Goal: Transaction & Acquisition: Purchase product/service

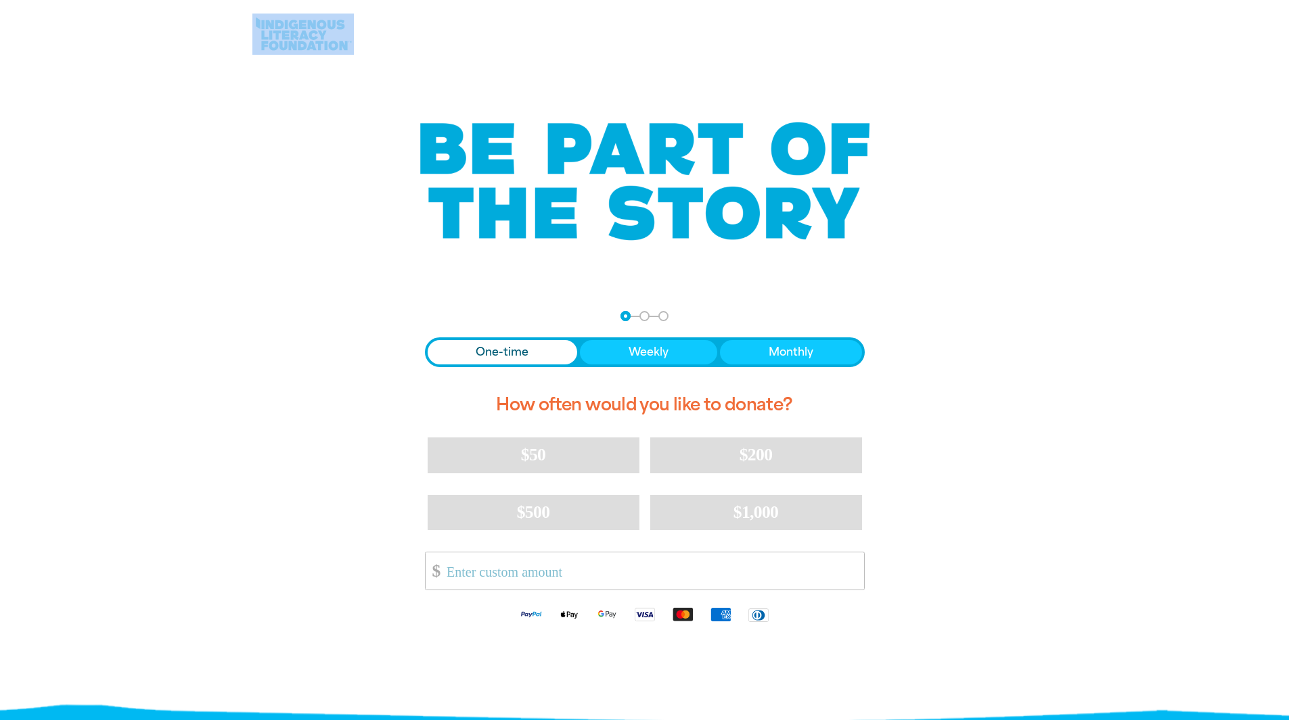
drag, startPoint x: 250, startPoint y: 14, endPoint x: 331, endPoint y: 40, distance: 84.7
click at [331, 40] on div at bounding box center [645, 34] width 812 height 68
drag, startPoint x: 331, startPoint y: 40, endPoint x: 265, endPoint y: 172, distance: 147.6
click at [265, 172] on div at bounding box center [644, 181] width 771 height 173
click at [548, 576] on input "Other Amount" at bounding box center [650, 571] width 426 height 37
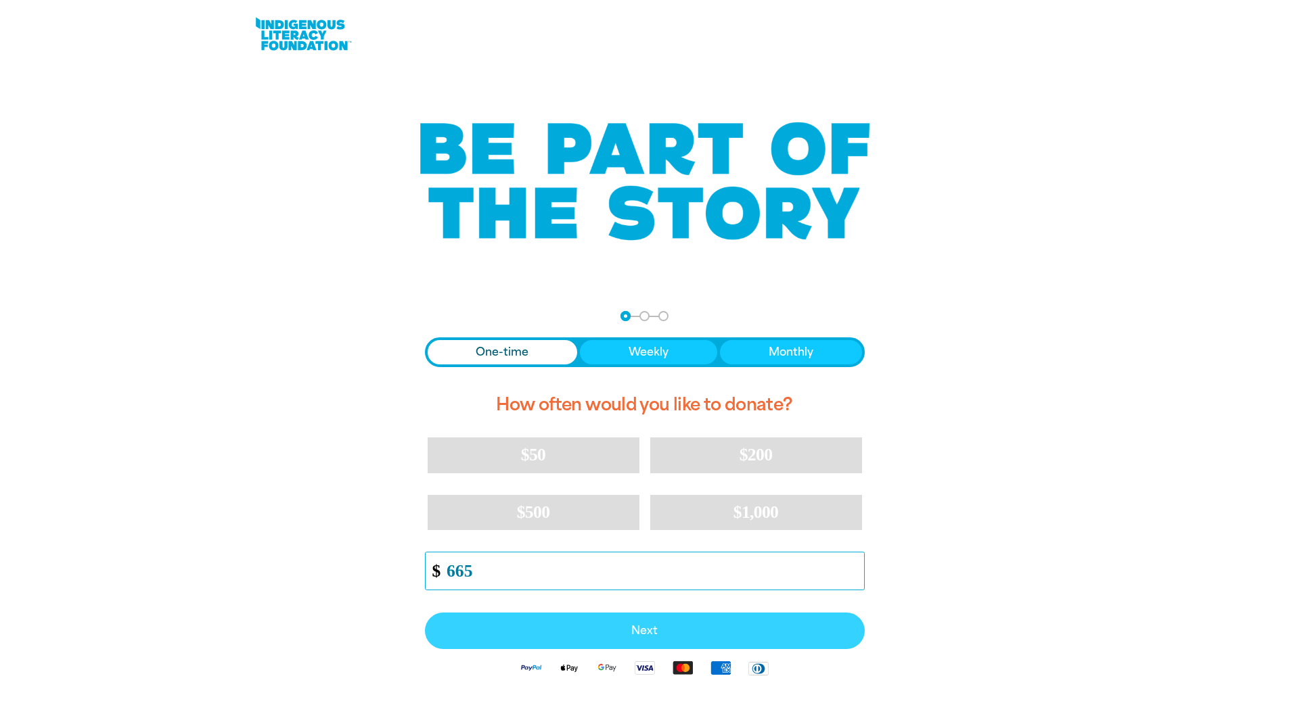
type input "665"
click at [651, 635] on span "Next" at bounding box center [645, 631] width 410 height 11
select select "AU"
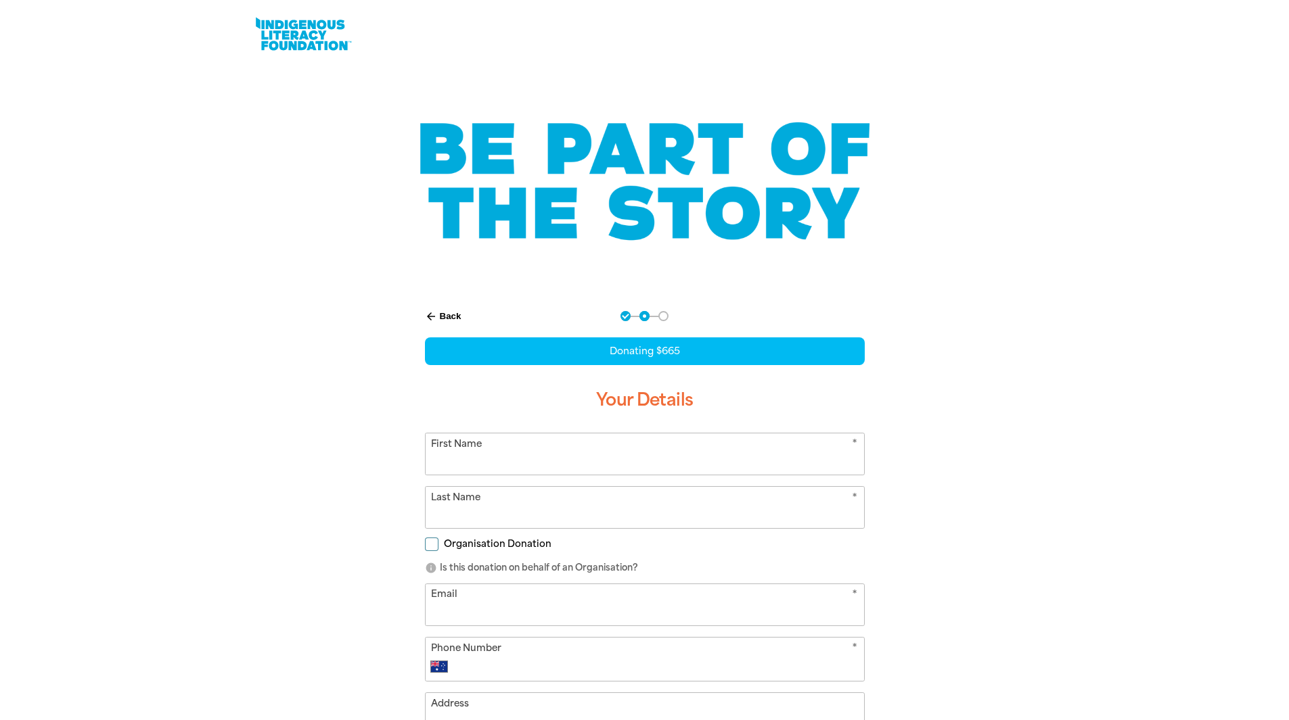
click at [574, 457] on input "First Name" at bounding box center [645, 454] width 438 height 41
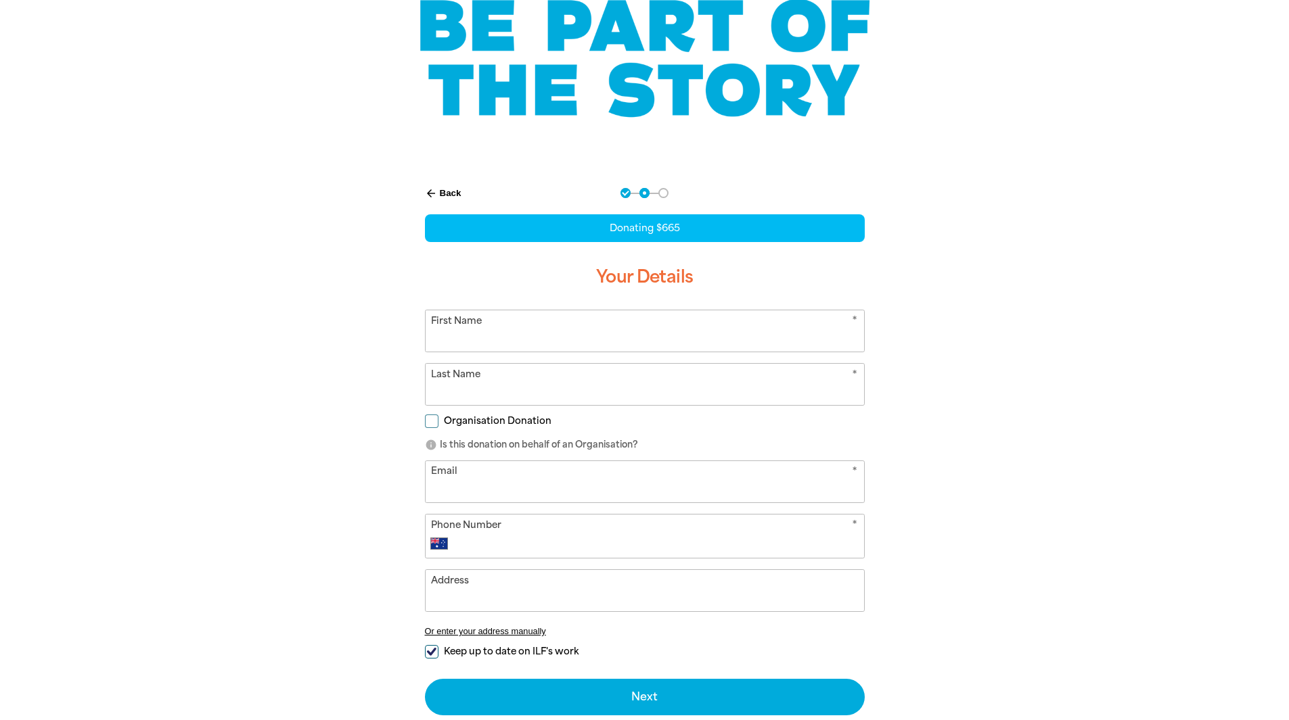
scroll to position [135, 0]
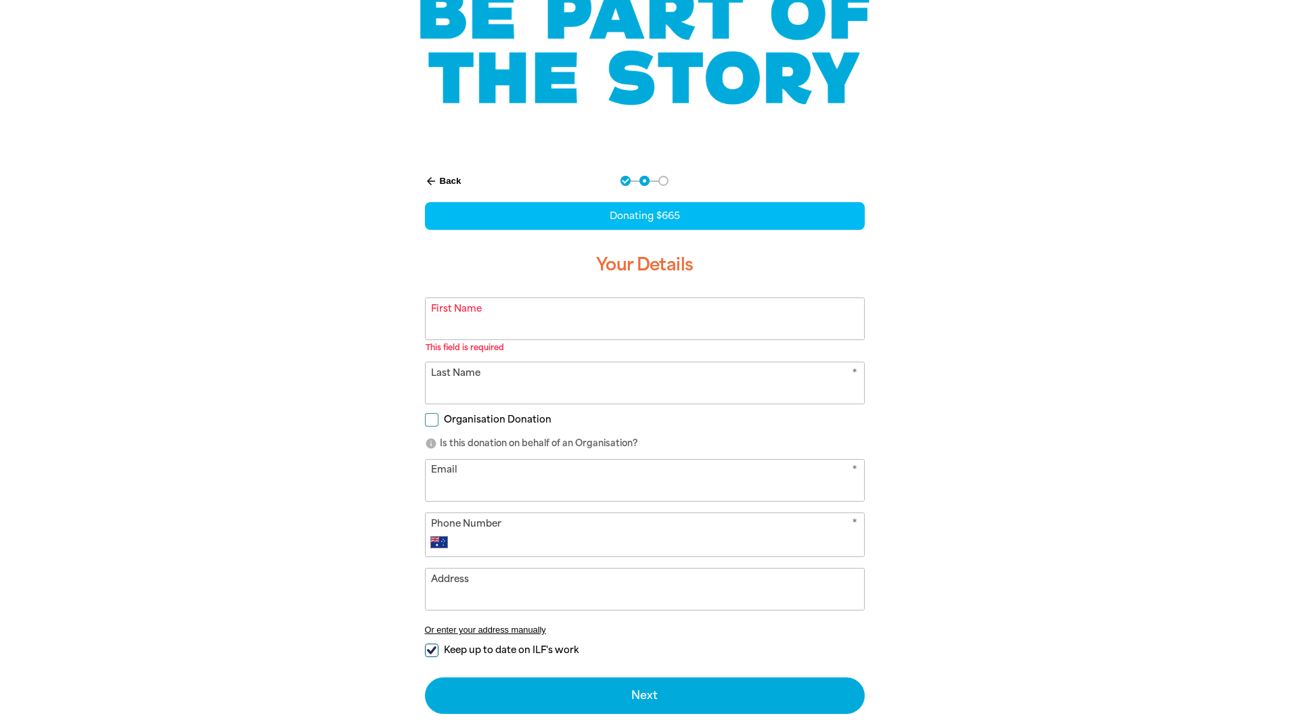
click at [434, 408] on form "* First Name This field is required warning * Last Name Organisation Donation i…" at bounding box center [645, 506] width 440 height 417
click at [500, 318] on input "First Name" at bounding box center [645, 318] width 438 height 41
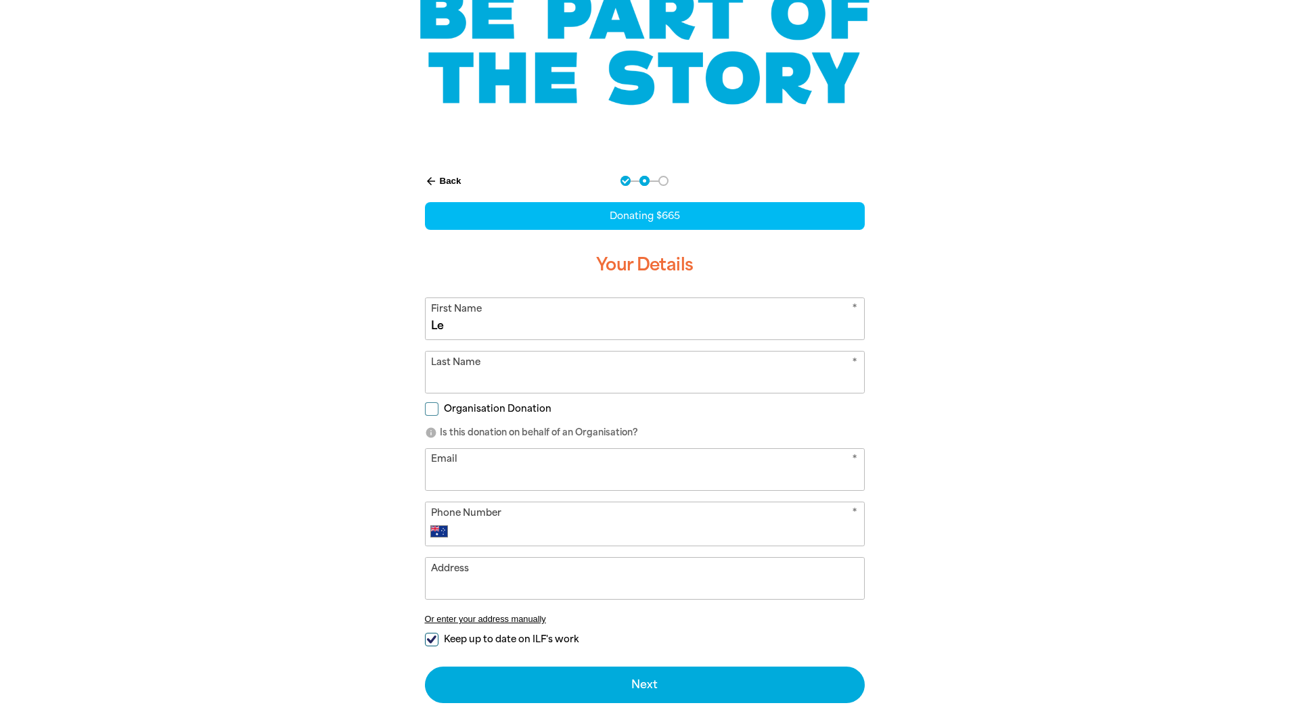
type input "Le"
click at [540, 373] on input "Last Name" at bounding box center [645, 372] width 438 height 41
type input "Trinh"
click at [434, 407] on input "Organisation Donation" at bounding box center [432, 410] width 14 height 14
checkbox input "true"
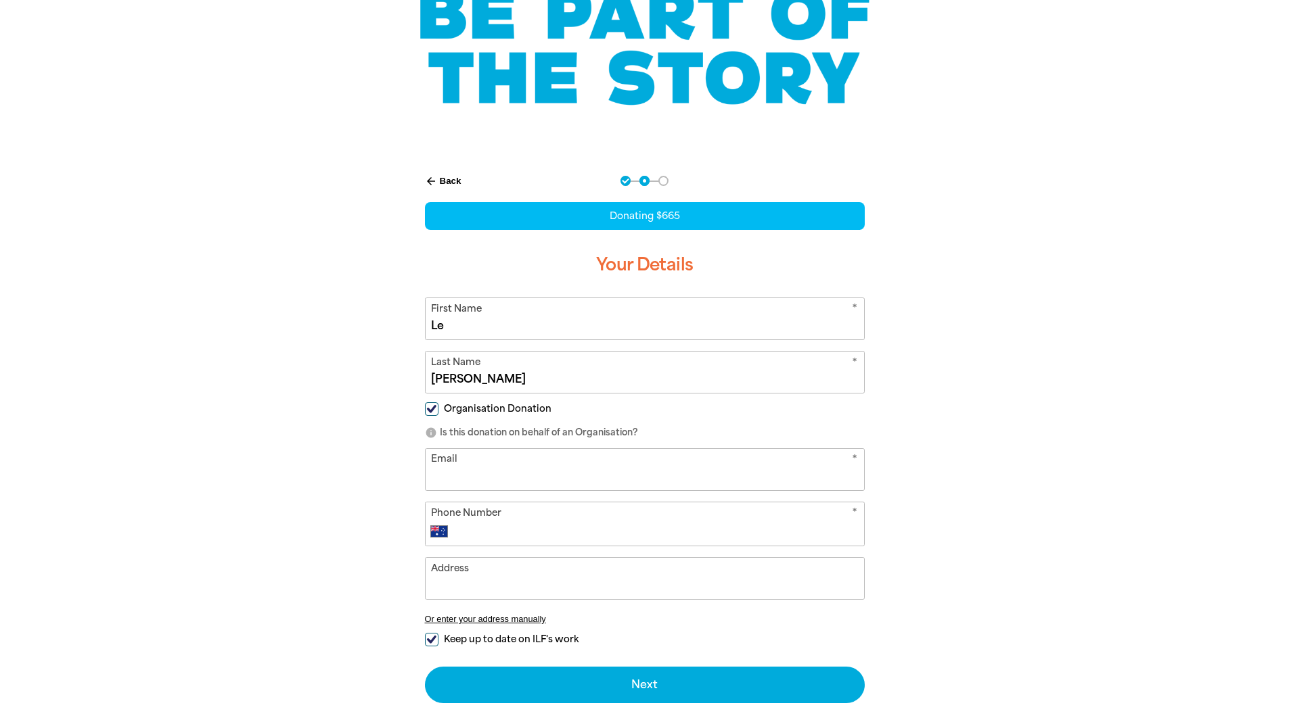
select select "AU"
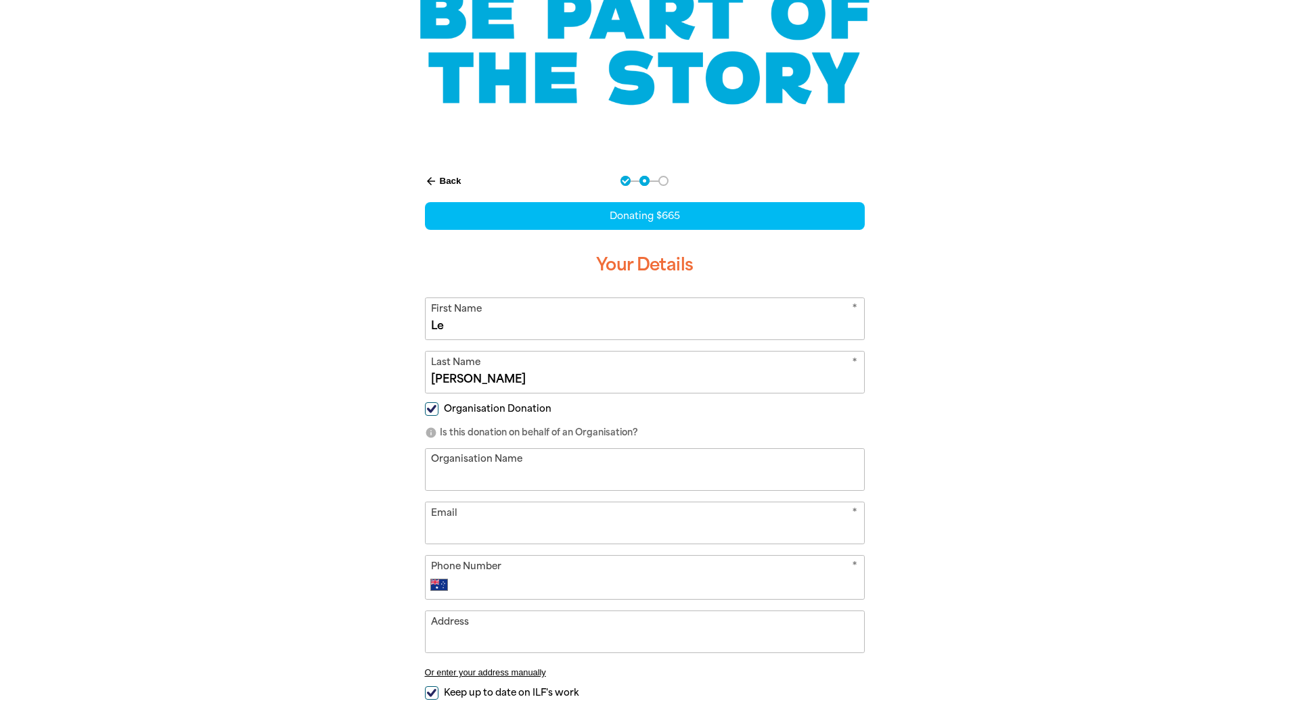
click at [528, 468] on input "Organisation Name" at bounding box center [645, 469] width 438 height 41
type input "Schwartz Books Pty Ltd ATF Schwartz Books Trust"
click at [524, 527] on input "Email" at bounding box center [645, 523] width 438 height 41
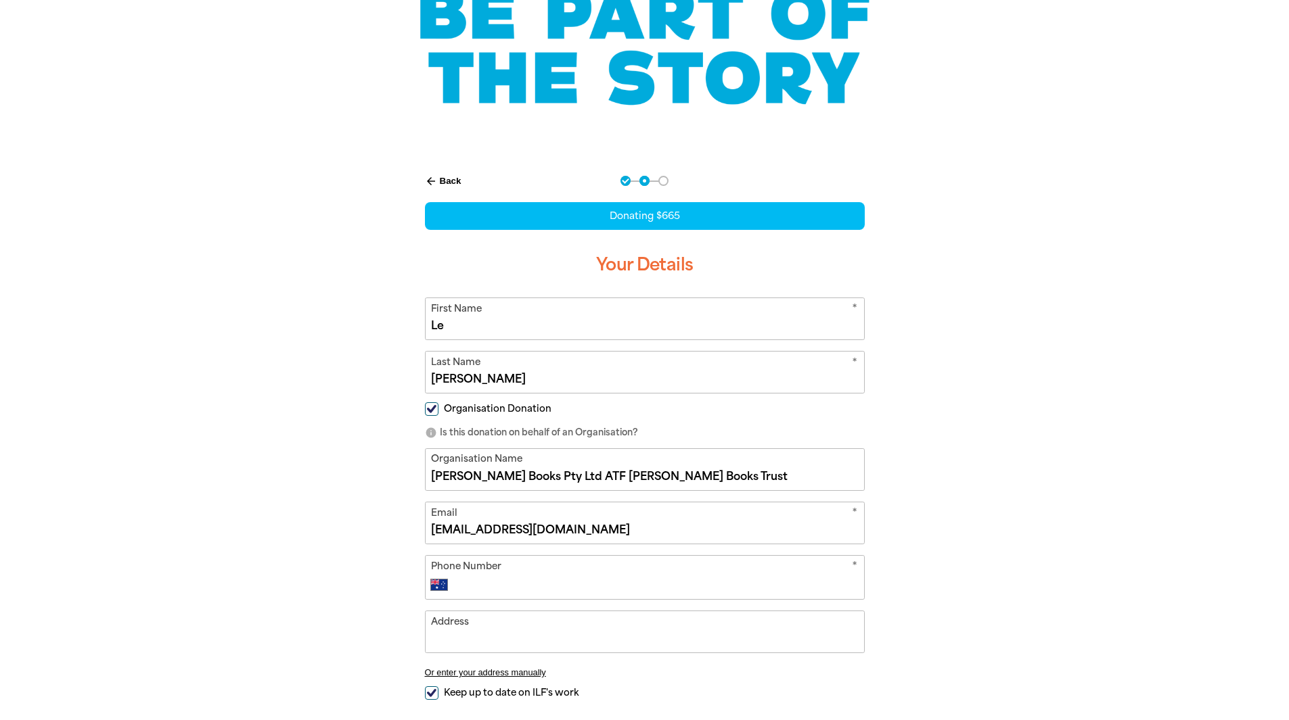
click at [507, 530] on input "accounts@blaackincbooks.com" at bounding box center [645, 523] width 438 height 41
type input "accounts@blackincbooks.com"
click at [507, 582] on input "Phone Number" at bounding box center [658, 585] width 400 height 16
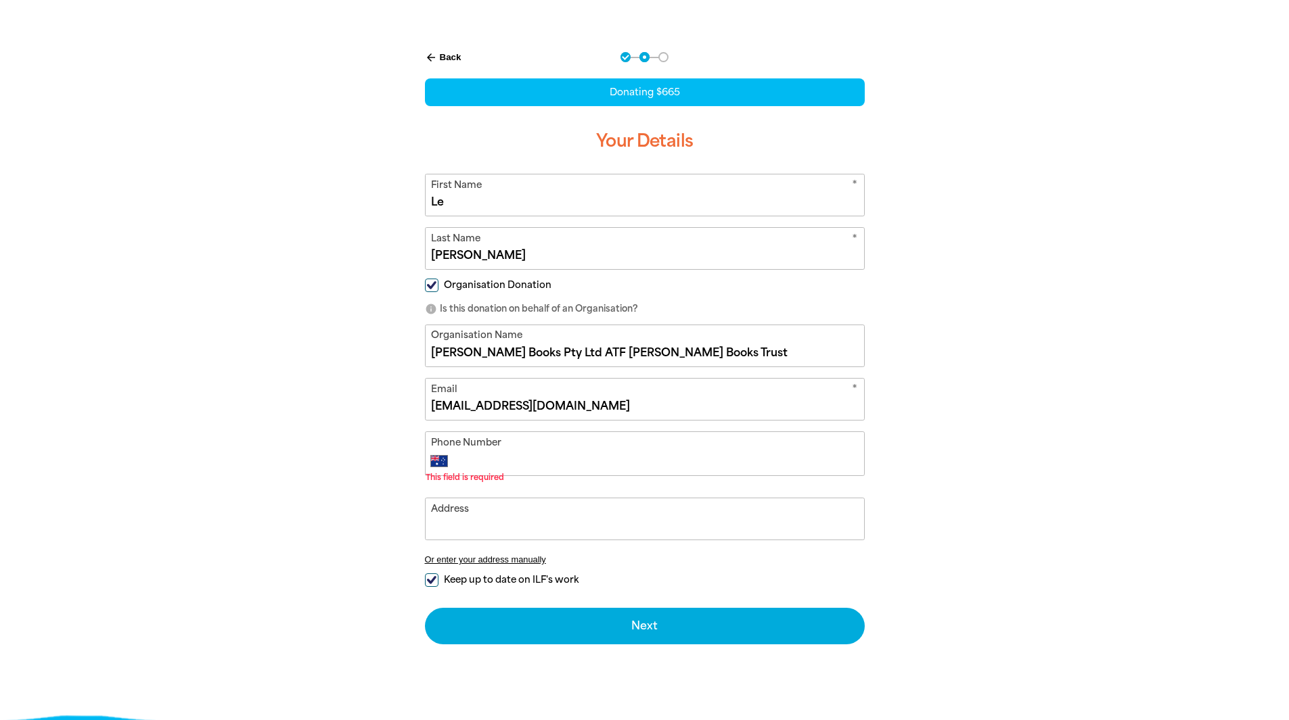
scroll to position [271, 0]
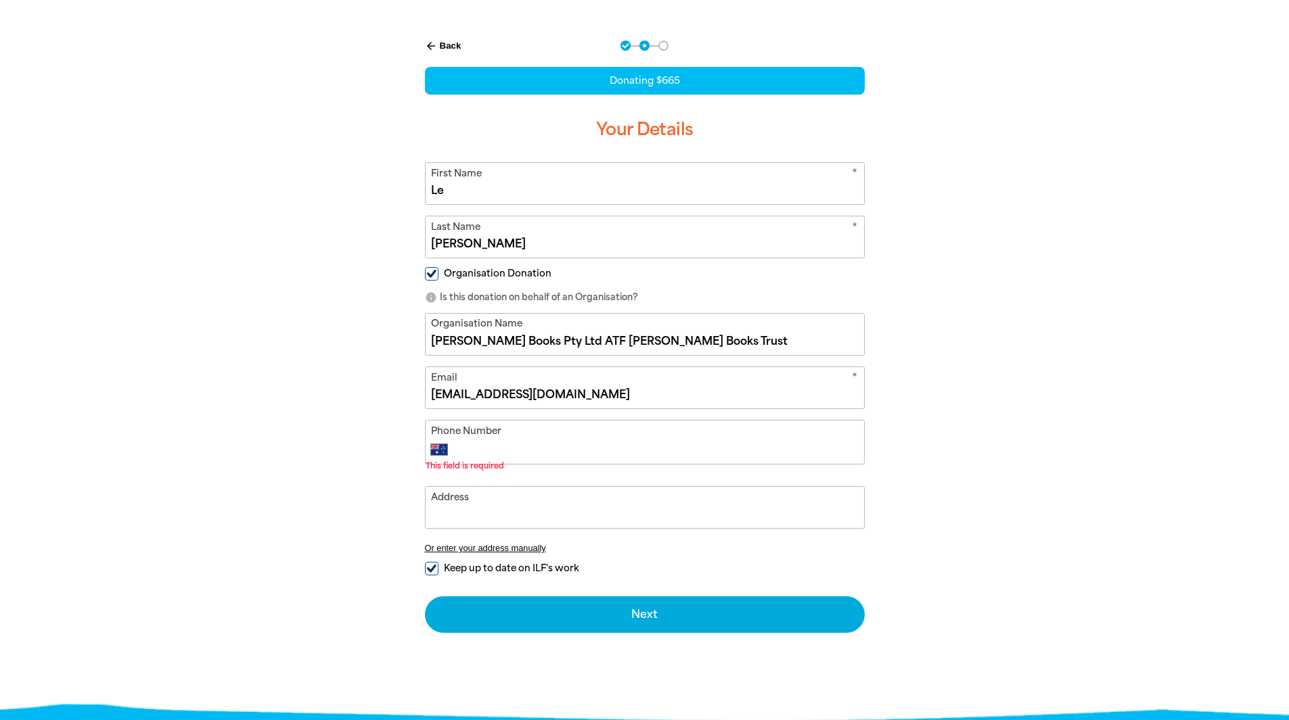
paste input "61 3 9486 0288"
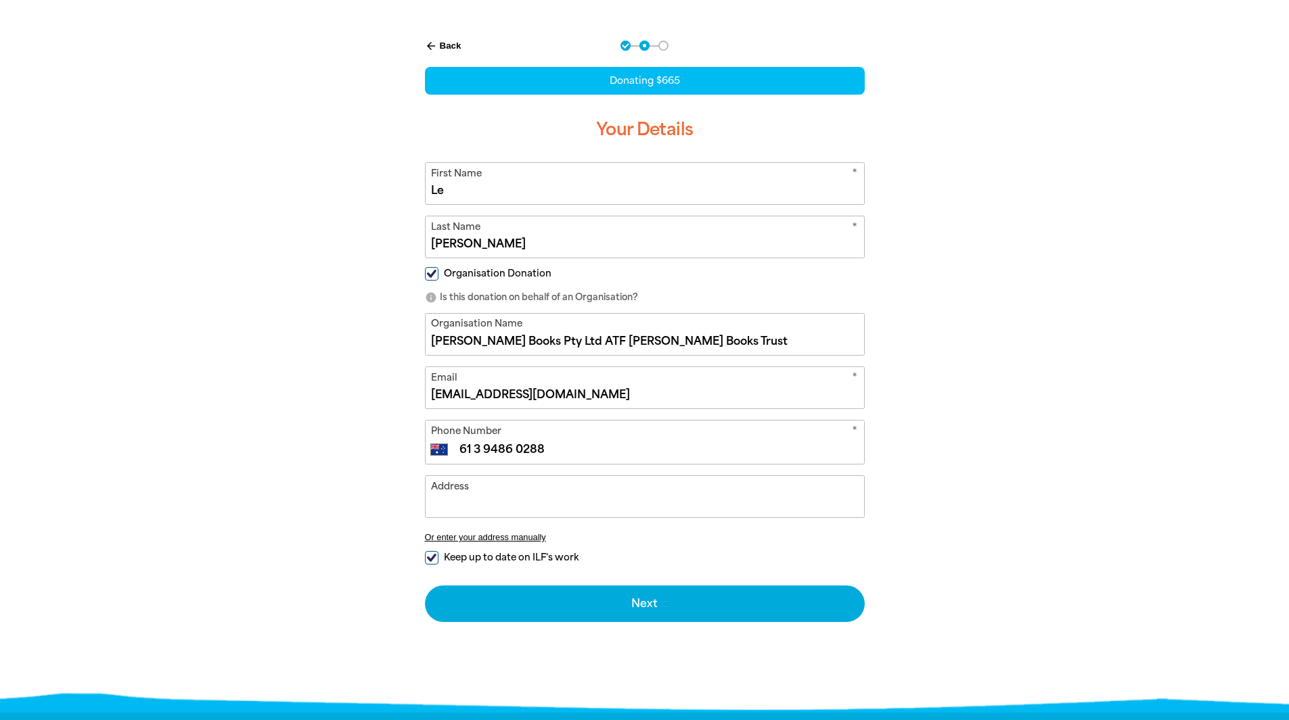
type input "61 3 9486 0288"
click at [470, 496] on input "Address" at bounding box center [645, 496] width 438 height 41
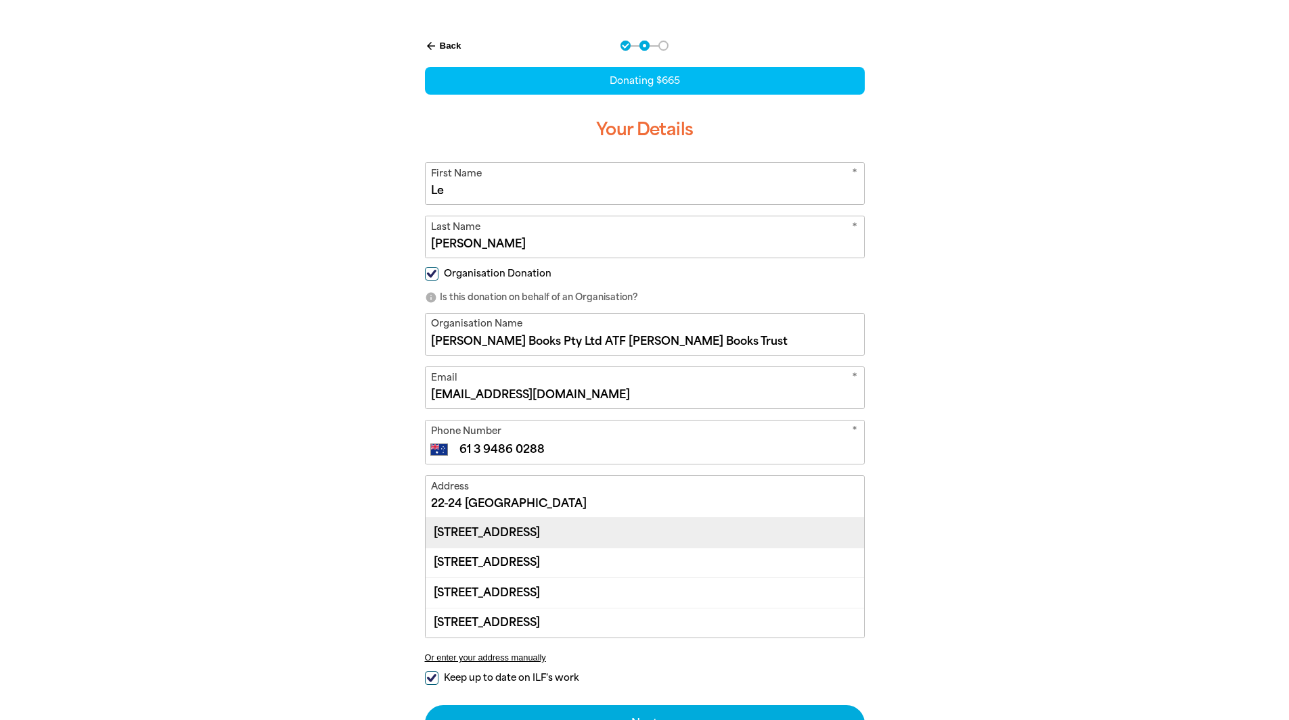
click at [539, 531] on div "22-24 Northumberland Street, COLLINGWOOD VIC 3066" at bounding box center [645, 532] width 438 height 29
type input "22-24 Northumberland Street, COLLINGWOOD VIC 3066"
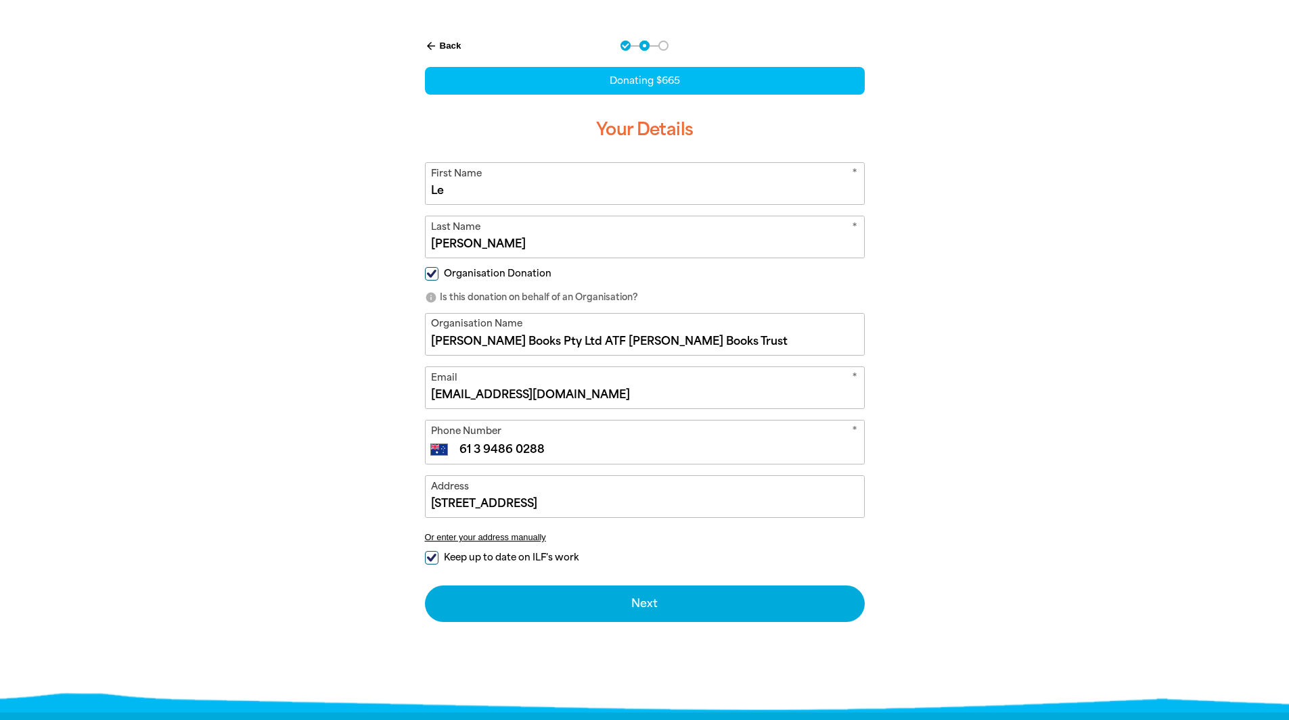
click at [970, 548] on div "arrow_back Back Step 1 Step 2 Step 3 Donating $665 Your Details * First Name Le…" at bounding box center [645, 365] width 812 height 683
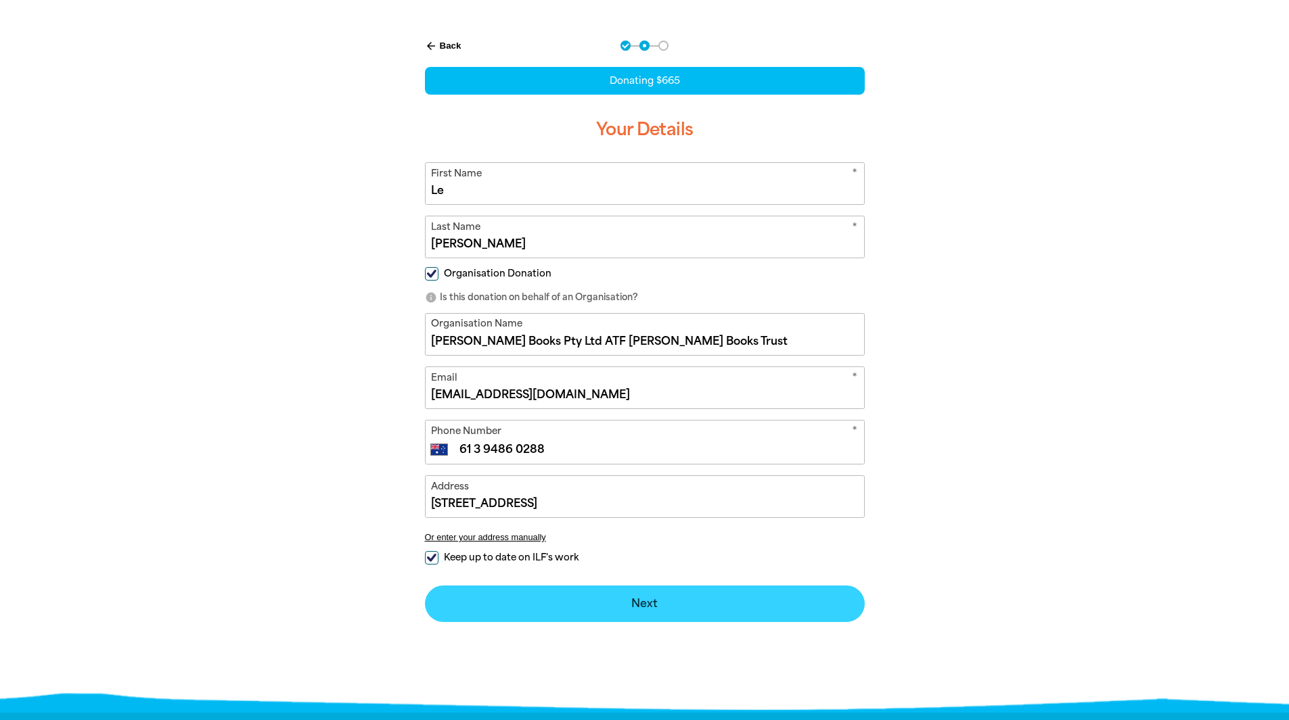
click at [618, 610] on button "Next chevron_right" at bounding box center [645, 604] width 440 height 37
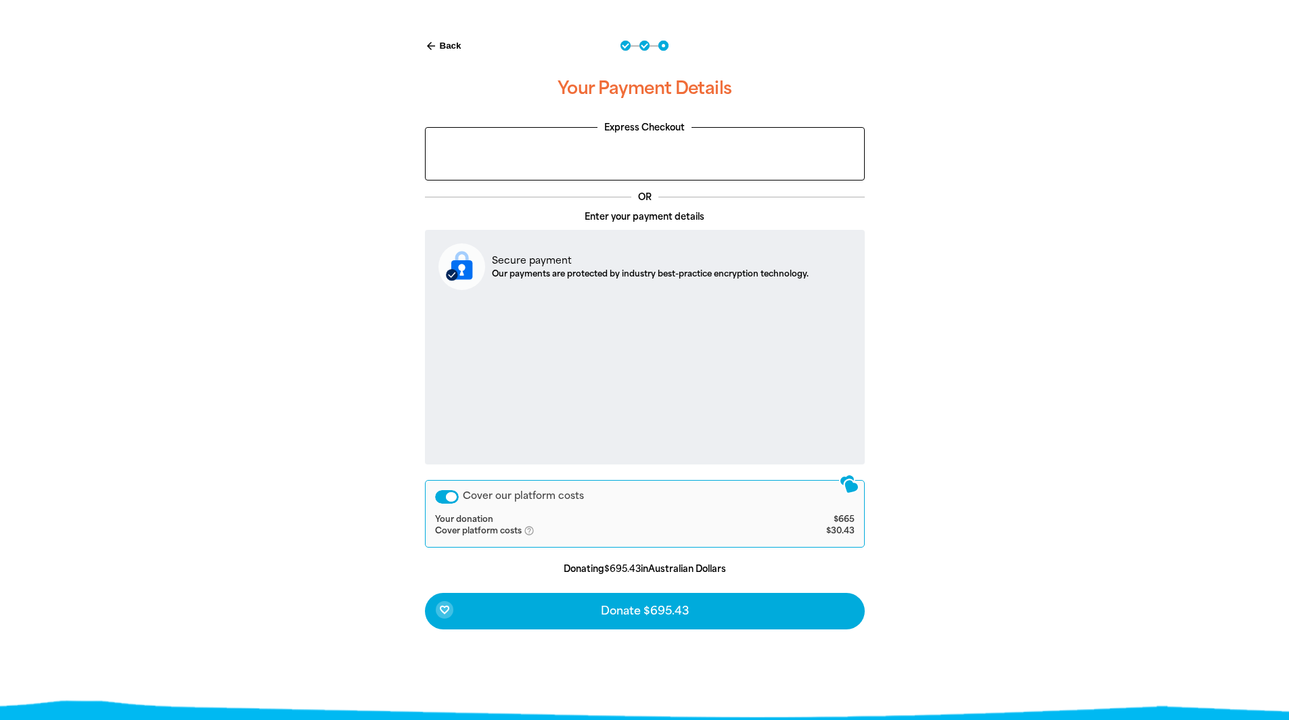
click at [1024, 430] on div "arrow_back Back Step 1 Step 2 Step 3 Your Payment Details Express Checkout OR E…" at bounding box center [645, 369] width 812 height 690
click at [528, 530] on icon "help_outlined" at bounding box center [535, 531] width 22 height 11
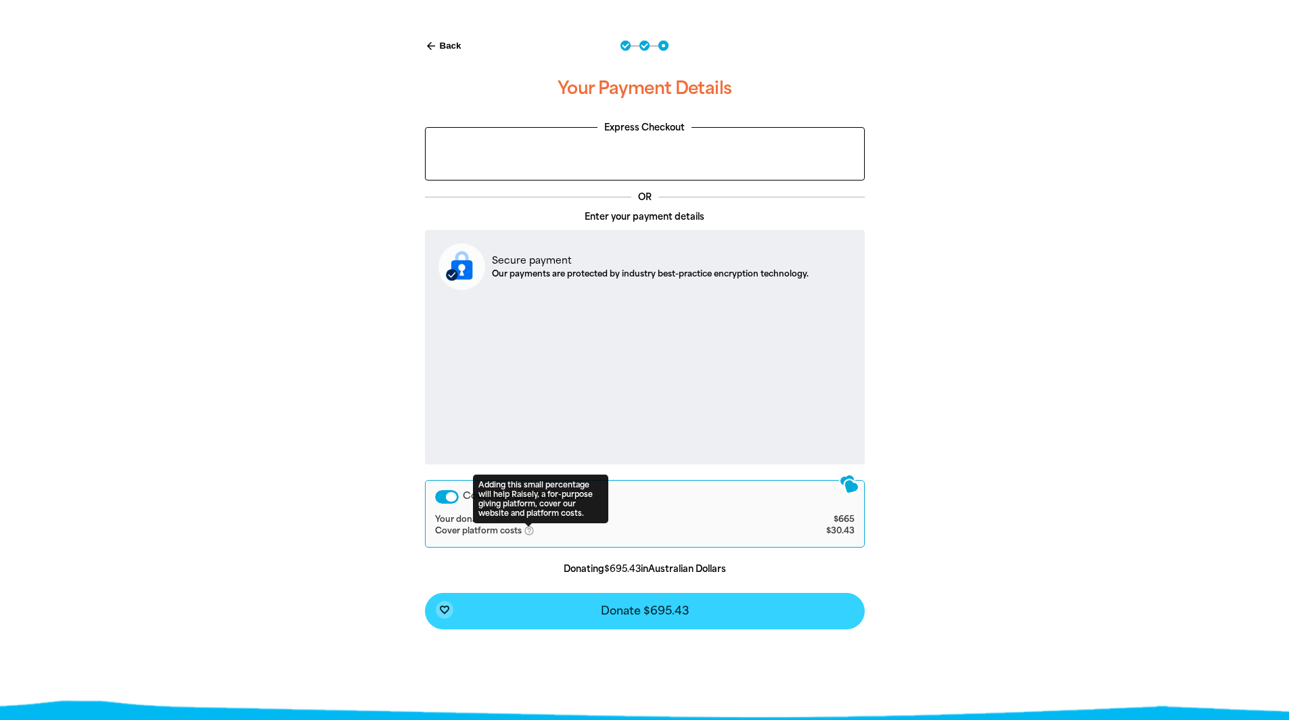
click at [643, 610] on span "Donate $695.43" at bounding box center [645, 611] width 88 height 11
